Goal: Navigation & Orientation: Find specific page/section

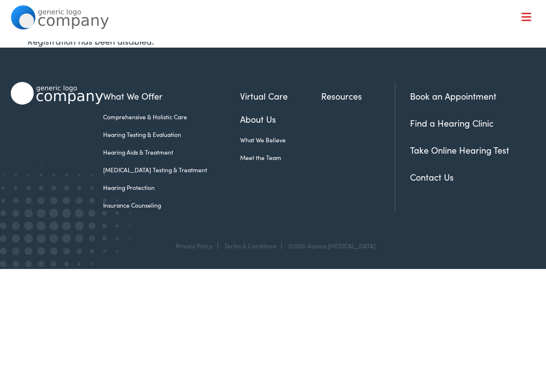
click at [254, 156] on link "Meet the Team" at bounding box center [280, 157] width 81 height 9
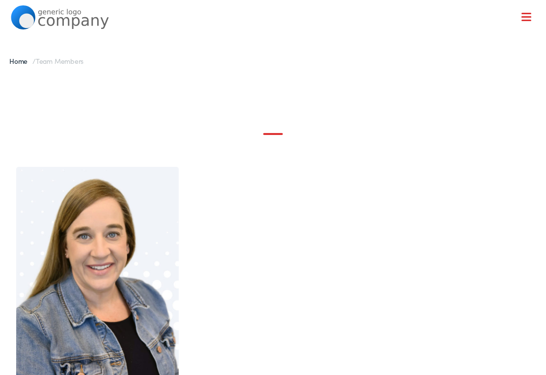
click at [363, 160] on div "Natalie McAmis, MA CCC-A Audiologist San Antonio, TX" at bounding box center [273, 320] width 524 height 395
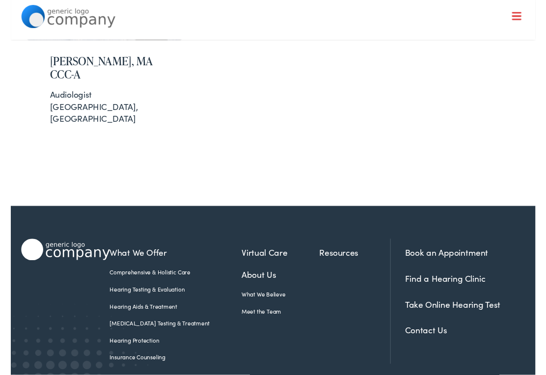
scroll to position [384, 0]
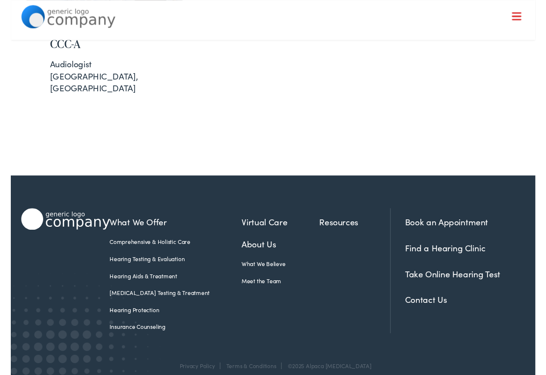
click at [264, 288] on link "Meet the Team" at bounding box center [280, 292] width 81 height 9
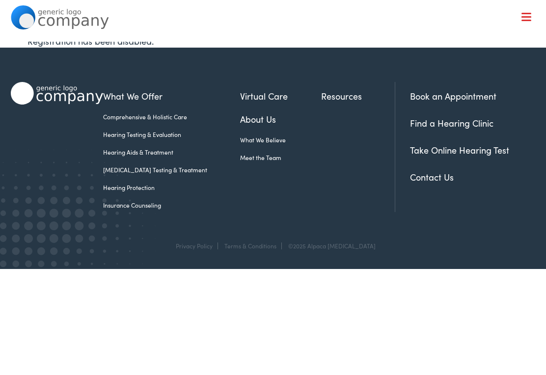
click at [252, 160] on link "Meet the Team" at bounding box center [280, 157] width 81 height 9
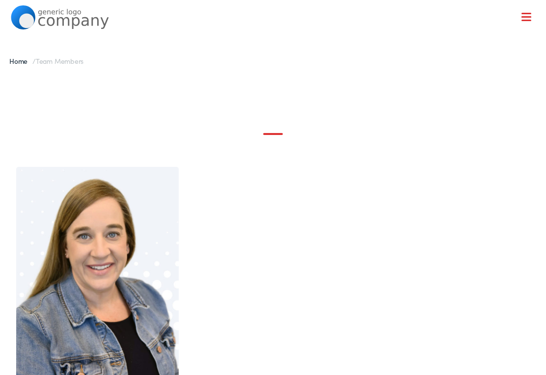
click at [75, 65] on span "Team Members" at bounding box center [60, 61] width 48 height 10
click at [69, 54] on div "Home / Team Members" at bounding box center [273, 61] width 546 height 25
click at [71, 55] on div "Home / Team Members" at bounding box center [273, 61] width 546 height 25
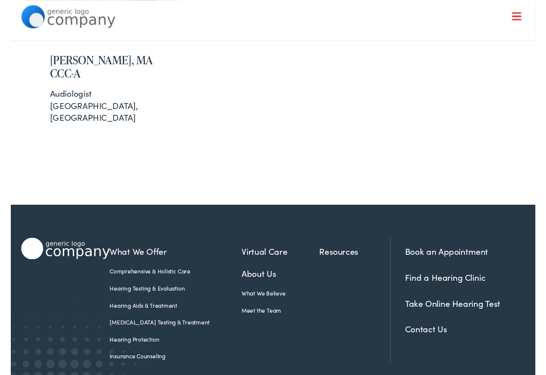
scroll to position [384, 0]
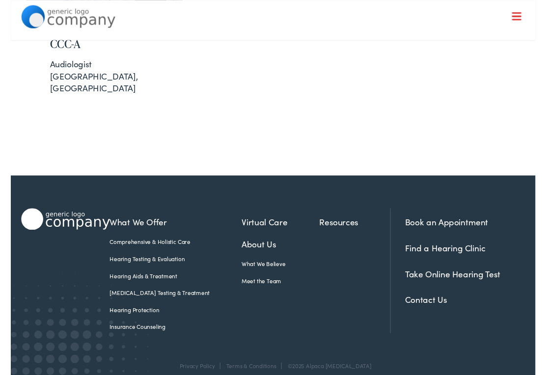
click at [254, 288] on link "Meet the Team" at bounding box center [280, 292] width 81 height 9
